Goal: Transaction & Acquisition: Purchase product/service

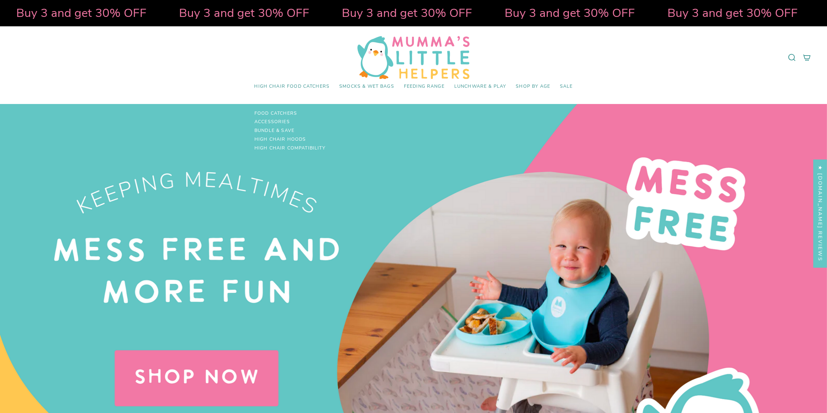
click at [285, 84] on span "High Chair Food Catchers" at bounding box center [291, 87] width 75 height 6
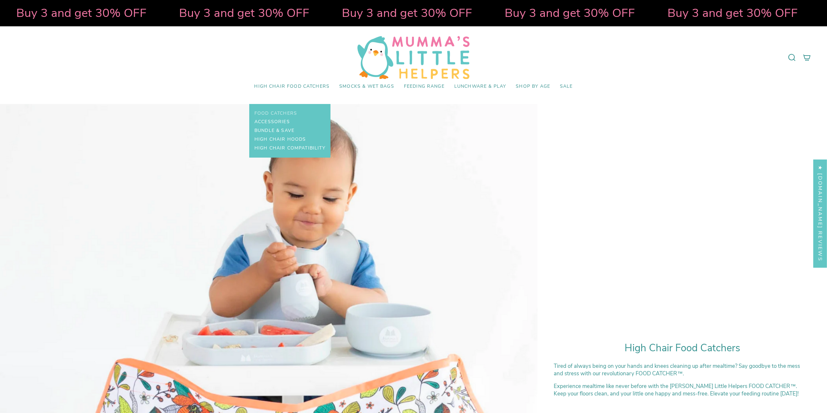
click at [274, 111] on span "Food Catchers" at bounding box center [275, 114] width 43 height 6
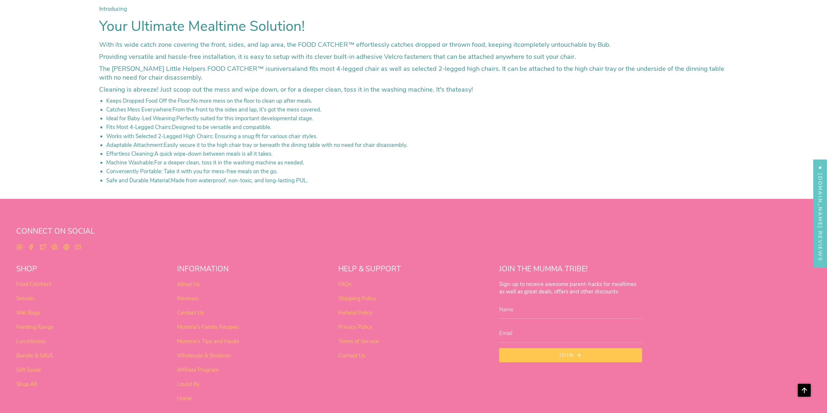
scroll to position [2728, 0]
drag, startPoint x: 182, startPoint y: 133, endPoint x: 209, endPoint y: 134, distance: 27.3
drag, startPoint x: 209, startPoint y: 134, endPoint x: 279, endPoint y: 129, distance: 69.4
click at [279, 129] on li "Fits Most 4-Legged Chairs: Designed to be versatile and compatible." at bounding box center [417, 126] width 622 height 7
drag, startPoint x: 255, startPoint y: 138, endPoint x: 299, endPoint y: 137, distance: 44.2
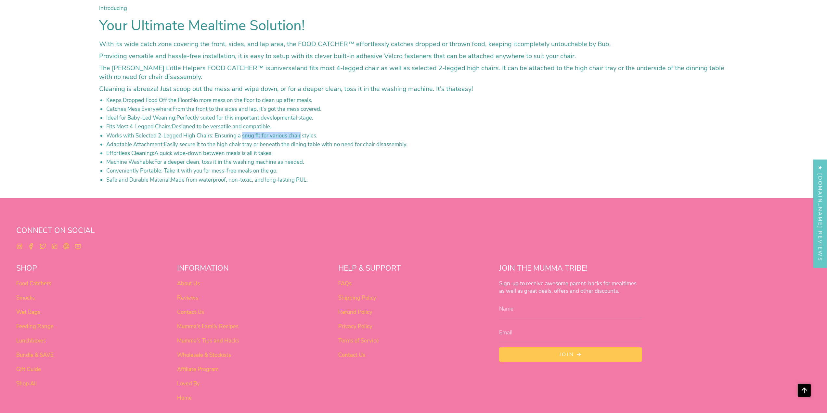
click at [299, 137] on li "Works with Selected 2-Legged High Chairs: Ensuring a snug fit for various chair…" at bounding box center [417, 135] width 622 height 7
drag, startPoint x: 299, startPoint y: 137, endPoint x: 278, endPoint y: 140, distance: 21.7
click at [300, 137] on li "Works with Selected 2-Legged High Chairs: Ensuring a snug fit for various chair…" at bounding box center [417, 135] width 622 height 7
drag, startPoint x: 121, startPoint y: 149, endPoint x: 216, endPoint y: 151, distance: 94.5
click at [215, 151] on ul "Keeps Dropped Food Off the Floor: No more mess on the floor to clean up after m…" at bounding box center [417, 139] width 622 height 87
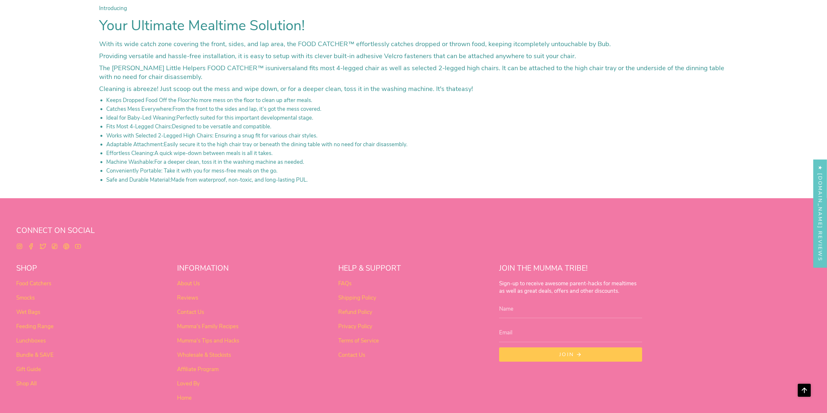
click at [216, 151] on li "Effortless Cleaning: A quick wipe-down between meals is all it takes." at bounding box center [417, 152] width 622 height 7
drag, startPoint x: 260, startPoint y: 128, endPoint x: 271, endPoint y: 128, distance: 11.0
drag, startPoint x: 271, startPoint y: 128, endPoint x: 276, endPoint y: 127, distance: 4.7
click at [276, 127] on li "Fits Most 4-Legged Chairs: Designed to be versatile and compatible." at bounding box center [417, 126] width 622 height 7
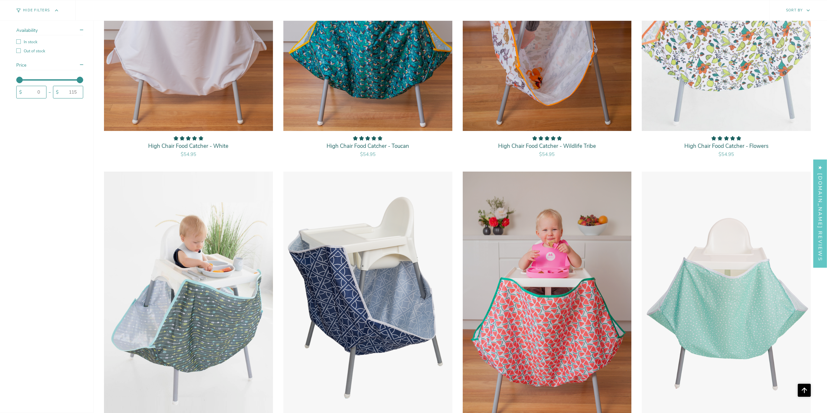
scroll to position [1403, 0]
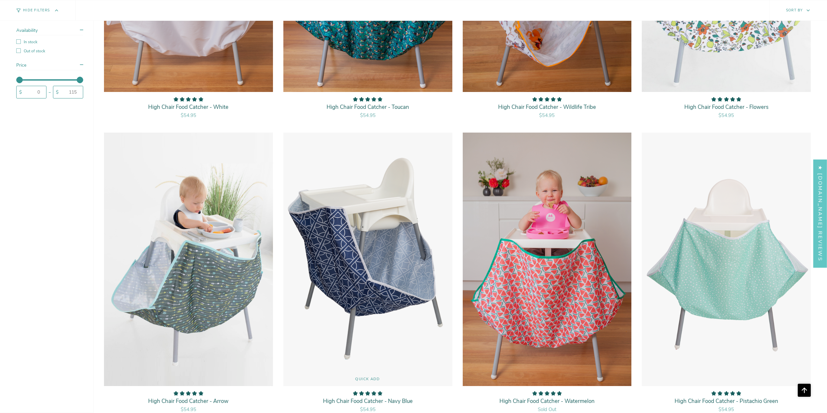
click at [386, 244] on img "High Chair Food Catcher - Navy Blue" at bounding box center [368, 259] width 170 height 254
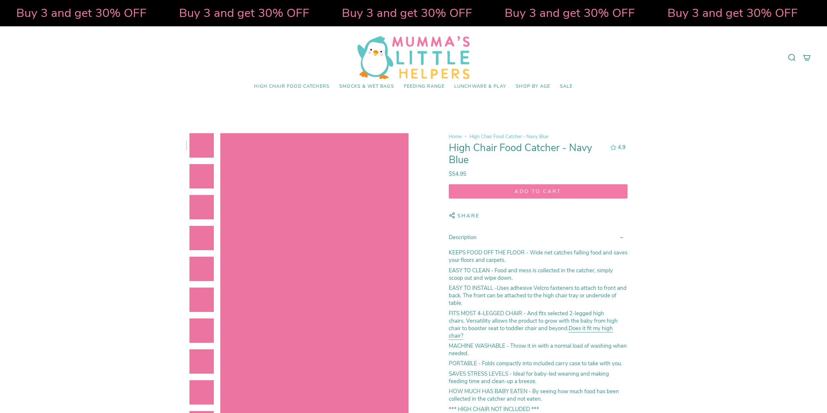
select select "pictures-first"
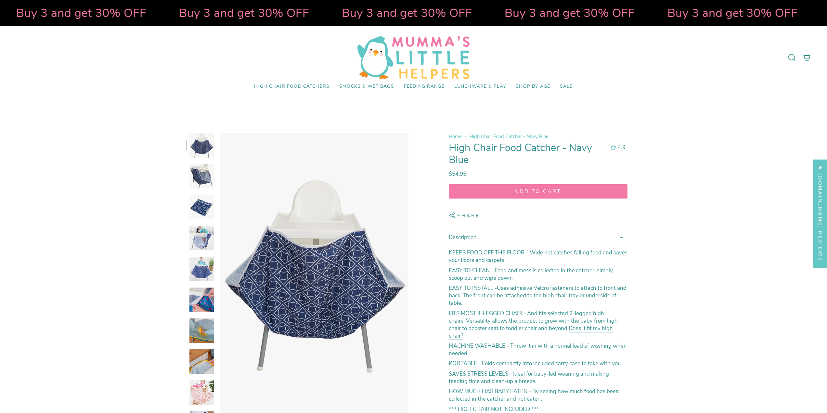
click at [205, 298] on img at bounding box center [201, 299] width 24 height 24
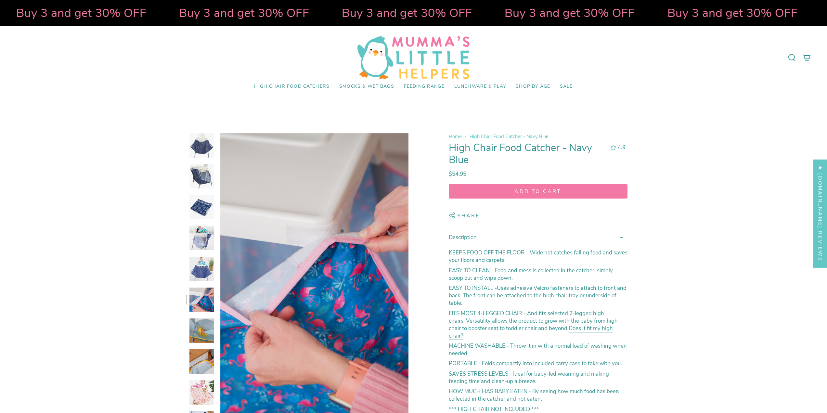
click at [206, 235] on img at bounding box center [201, 238] width 24 height 24
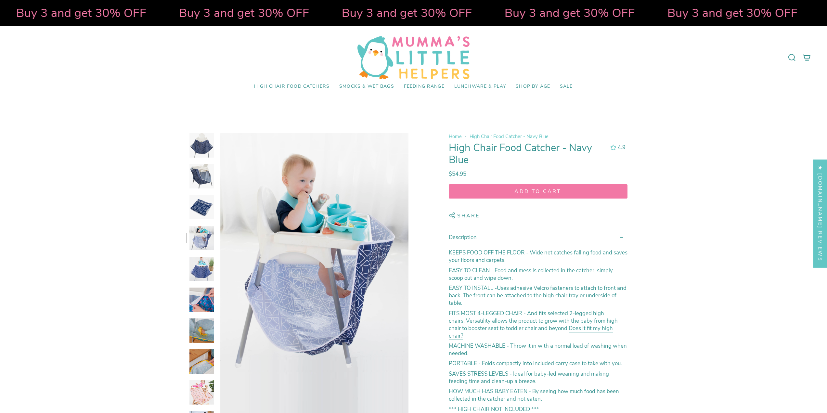
click at [198, 213] on img at bounding box center [201, 207] width 24 height 24
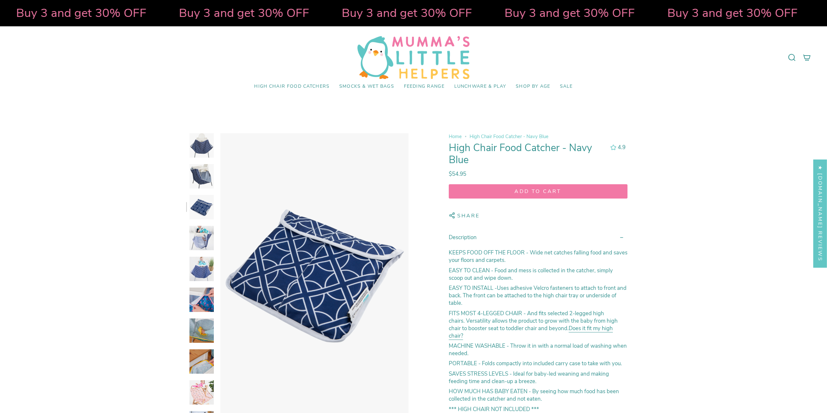
click at [205, 177] on img at bounding box center [201, 176] width 24 height 24
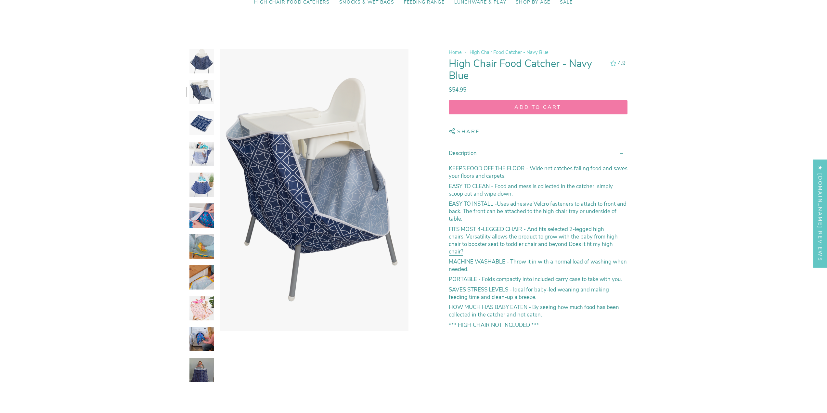
scroll to position [162, 0]
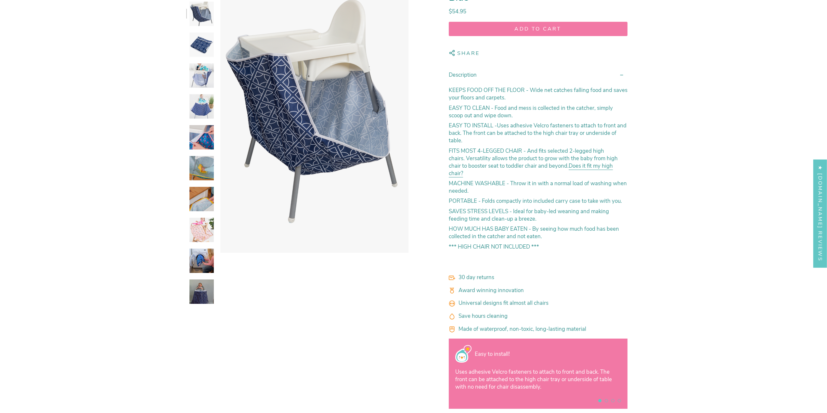
click at [200, 266] on img at bounding box center [201, 260] width 24 height 24
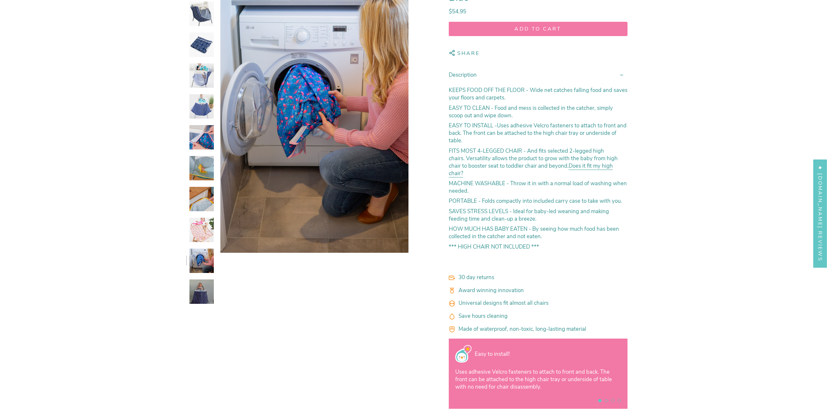
click at [208, 292] on img at bounding box center [201, 291] width 24 height 24
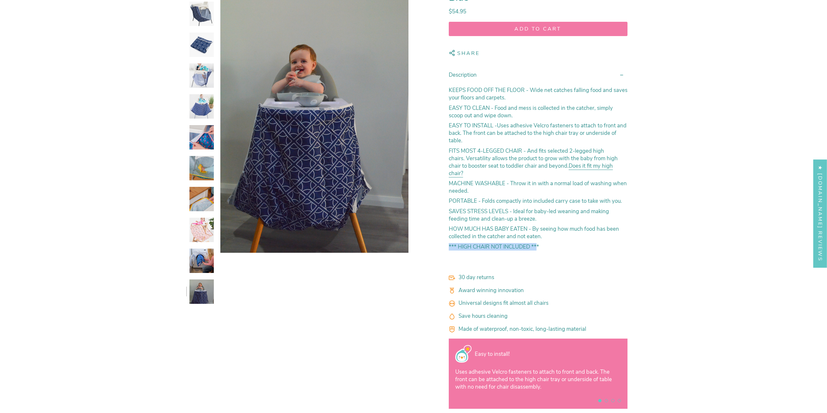
drag, startPoint x: 448, startPoint y: 244, endPoint x: 538, endPoint y: 250, distance: 89.8
click at [538, 250] on div "KEEPS FOOD OFF THE FLOOR - Wide net catches falling food and saves your floors …" at bounding box center [538, 171] width 179 height 174
click at [538, 250] on strong "*** HIGH CHAIR NOT INCLUDED ***" at bounding box center [494, 246] width 90 height 7
drag, startPoint x: 455, startPoint y: 212, endPoint x: 553, endPoint y: 220, distance: 98.1
click at [552, 220] on p "SAVES STRESS LEVELS - Ideal for baby-led weaning and making feeding time and cl…" at bounding box center [538, 215] width 179 height 15
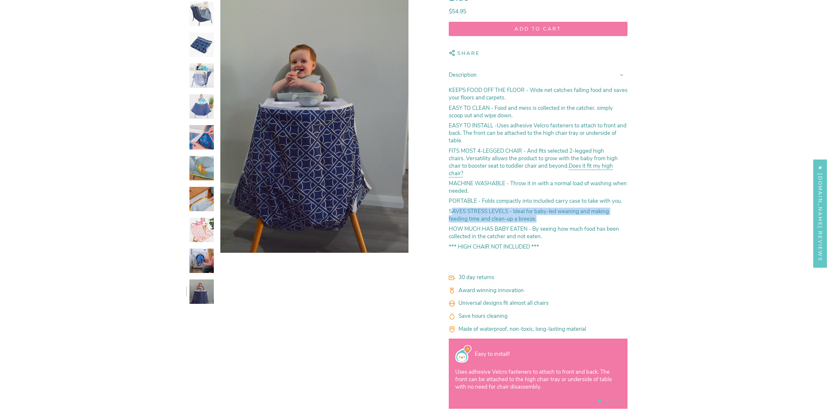
click at [553, 220] on p "SAVES STRESS LEVELS - Ideal for baby-led weaning and making feeding time and cl…" at bounding box center [538, 215] width 179 height 15
click at [576, 166] on link "Does it fit my high chair?" at bounding box center [531, 170] width 164 height 17
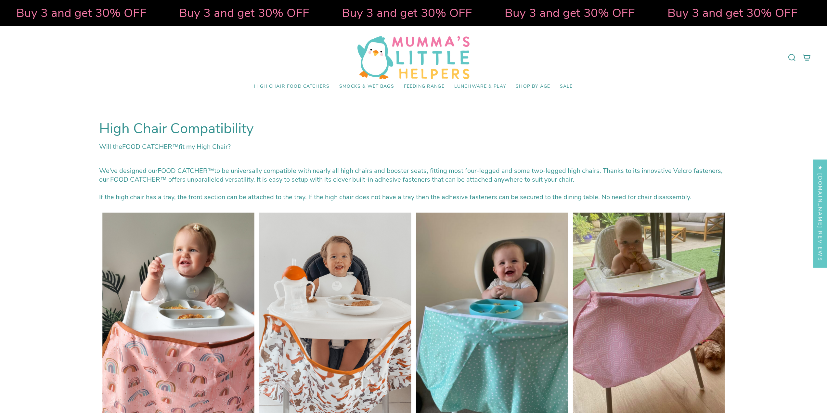
select select "pictures-first"
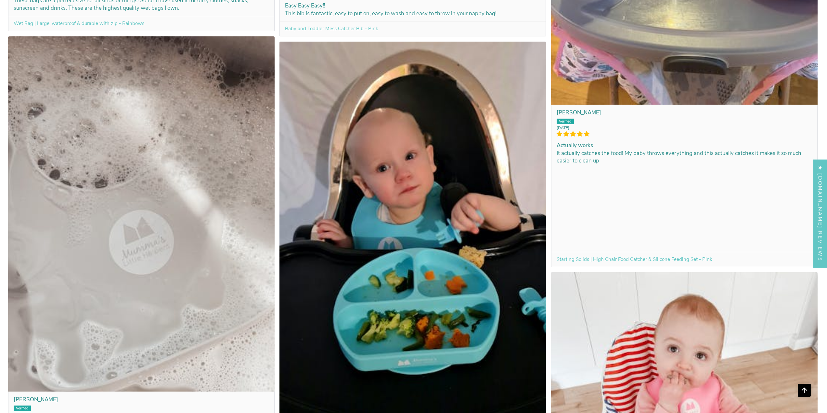
scroll to position [13873, 0]
